Goal: Task Accomplishment & Management: Use online tool/utility

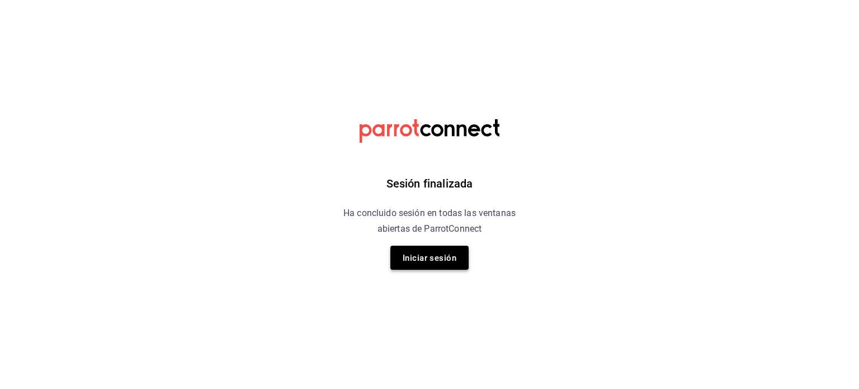
click at [425, 260] on font "Iniciar sesión" at bounding box center [430, 258] width 54 height 10
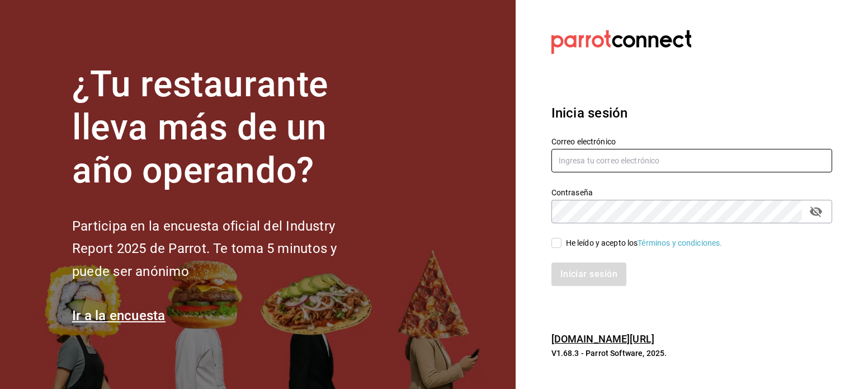
type input "[EMAIL_ADDRESS][DOMAIN_NAME]"
click at [557, 240] on input "He leído y acepto los Términos y condiciones." at bounding box center [557, 243] width 10 height 10
checkbox input "true"
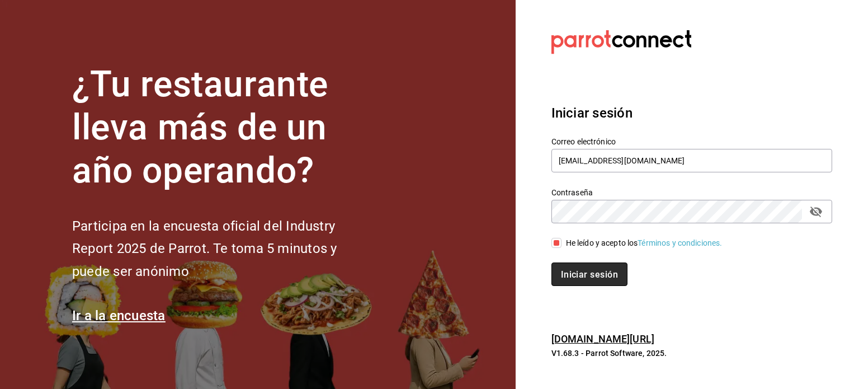
click at [591, 274] on font "Iniciar sesión" at bounding box center [589, 273] width 57 height 11
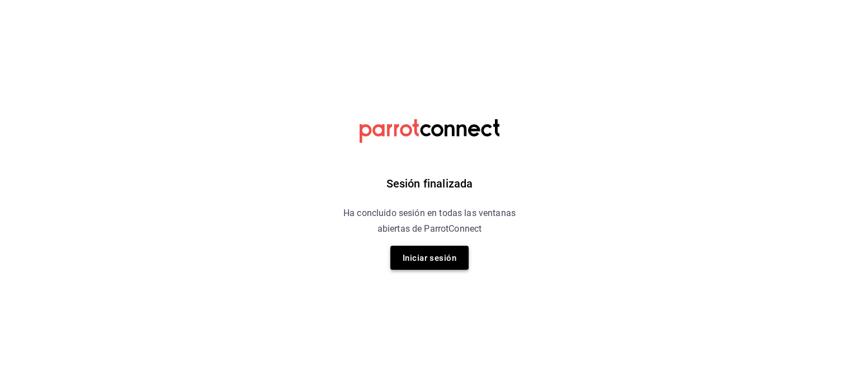
click at [454, 256] on font "Iniciar sesión" at bounding box center [430, 258] width 54 height 10
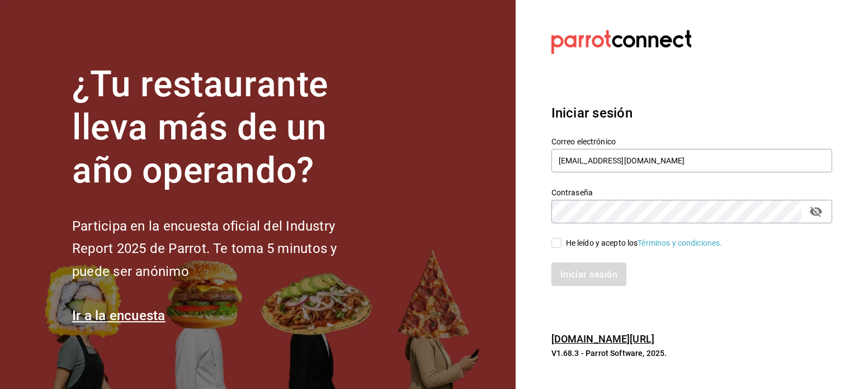
click at [562, 240] on span "He leído y acepto los Términos y condiciones." at bounding box center [642, 243] width 161 height 12
click at [562, 240] on input "He leído y acepto los Términos y condiciones." at bounding box center [557, 243] width 10 height 10
checkbox input "true"
click at [572, 263] on button "Iniciar sesión" at bounding box center [590, 273] width 76 height 23
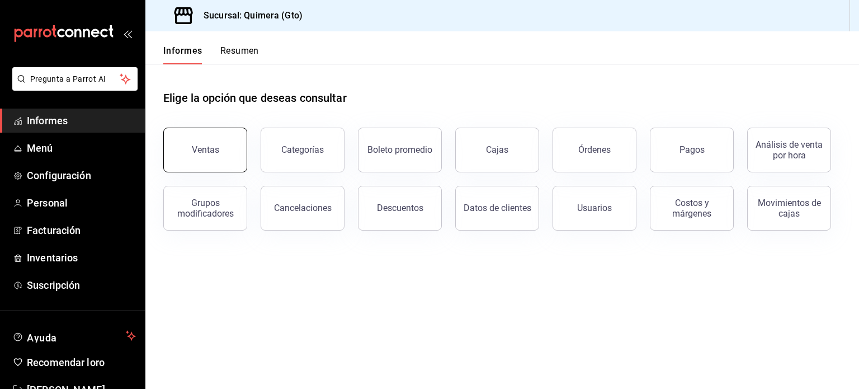
click at [211, 147] on font "Ventas" at bounding box center [205, 149] width 27 height 11
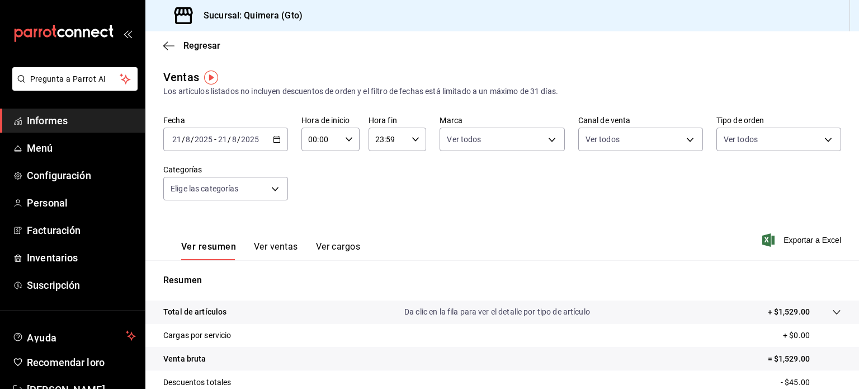
click at [282, 137] on div "[DATE] [DATE] - [DATE] [DATE]" at bounding box center [225, 139] width 125 height 23
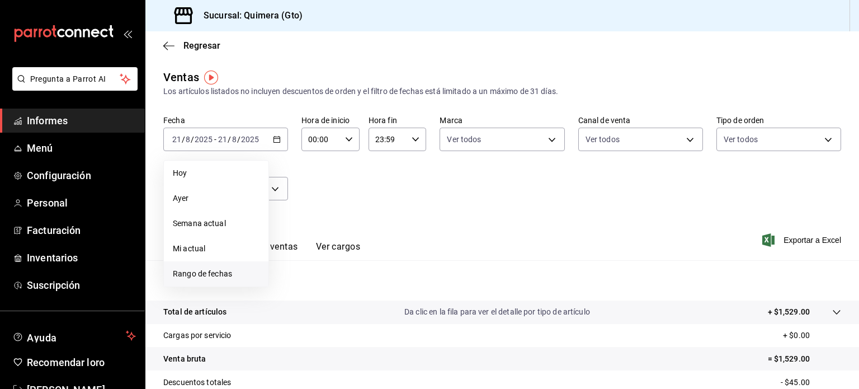
click at [223, 262] on li "Rango de fechas" at bounding box center [216, 273] width 105 height 25
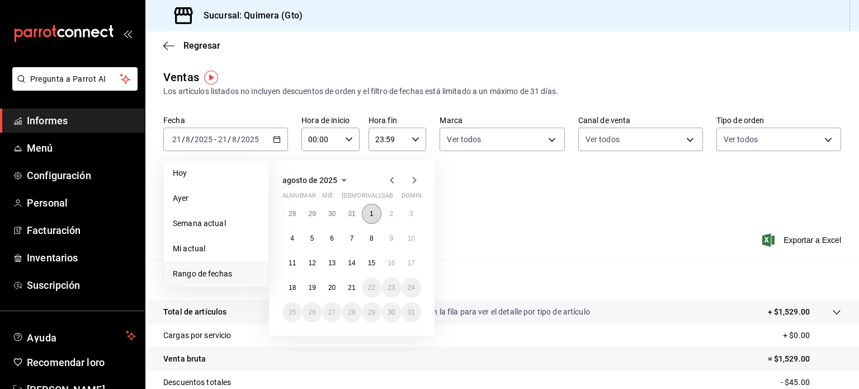
click at [379, 211] on button "1" at bounding box center [372, 214] width 20 height 20
click at [355, 288] on font "21" at bounding box center [351, 288] width 7 height 8
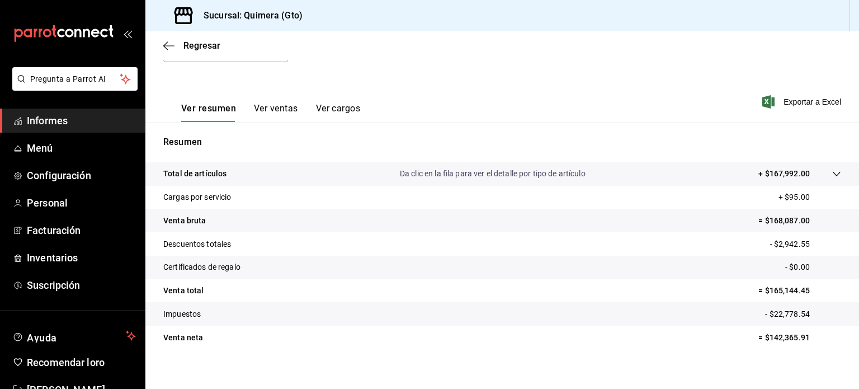
scroll to position [139, 0]
